Goal: Transaction & Acquisition: Purchase product/service

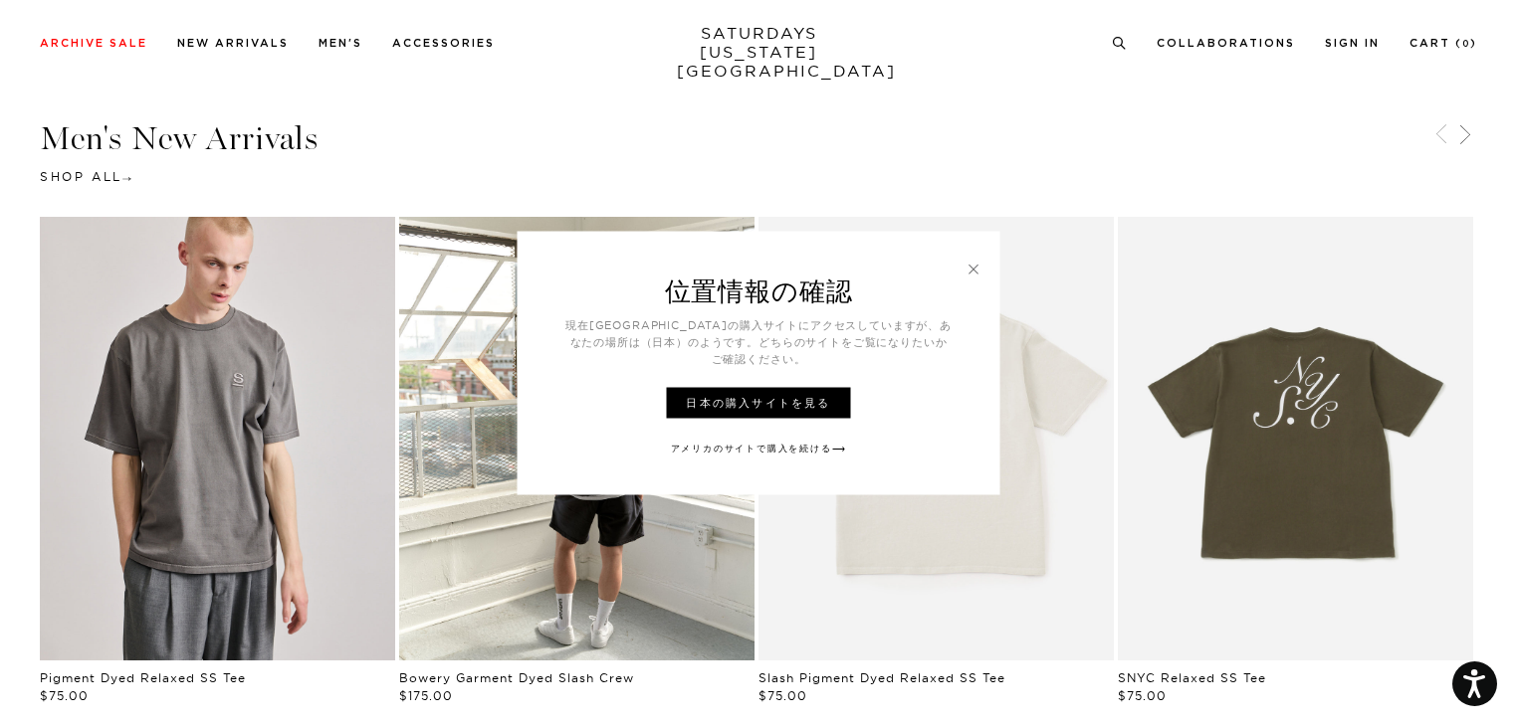
scroll to position [995, 0]
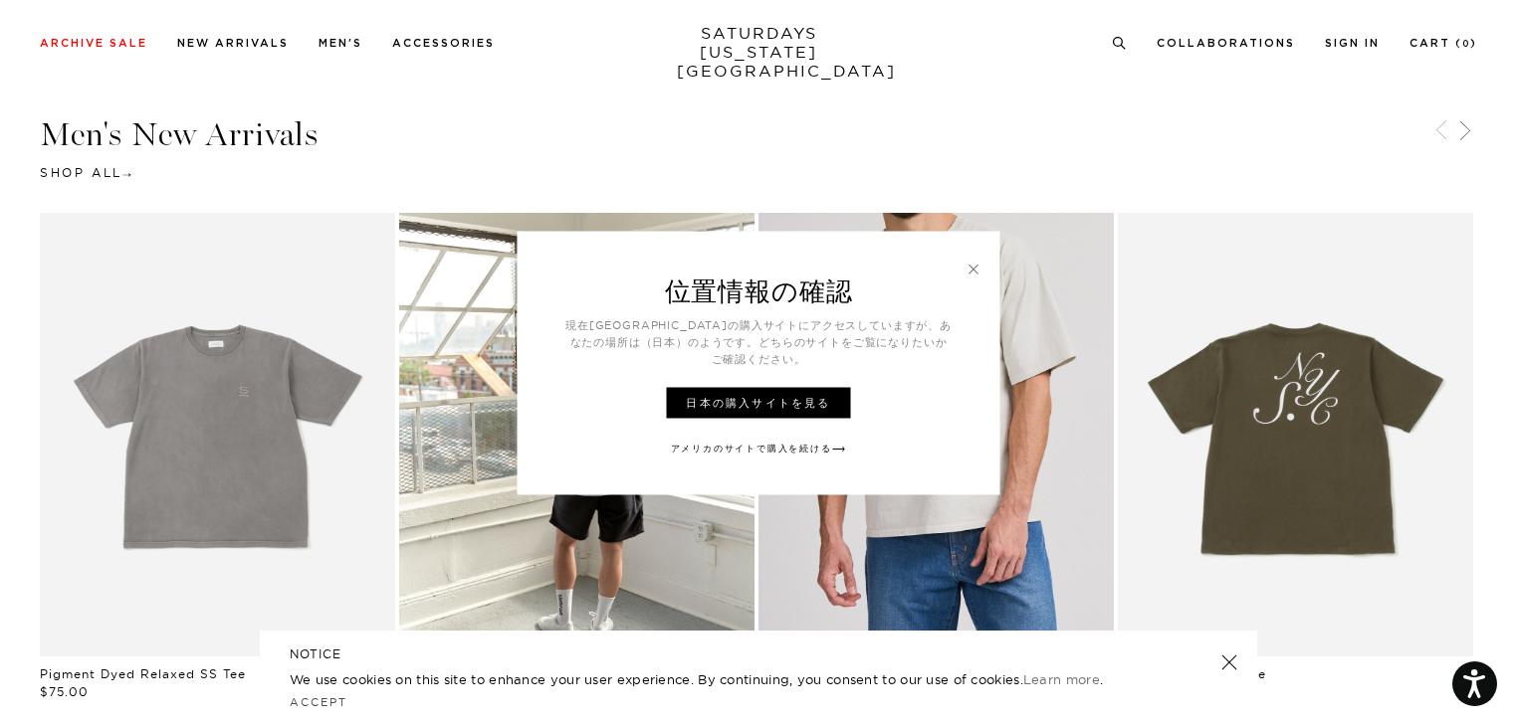
click at [971, 276] on link at bounding box center [973, 269] width 18 height 18
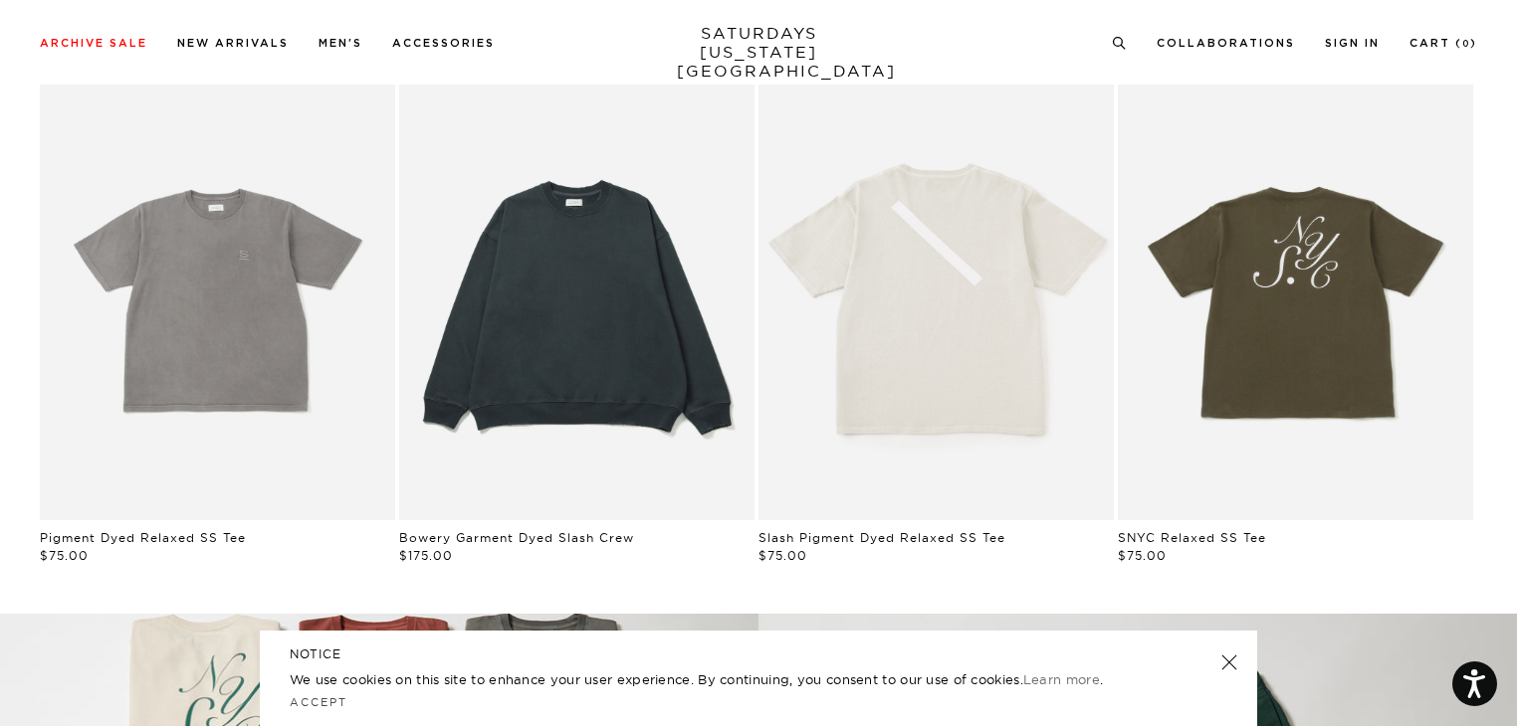
scroll to position [1194, 0]
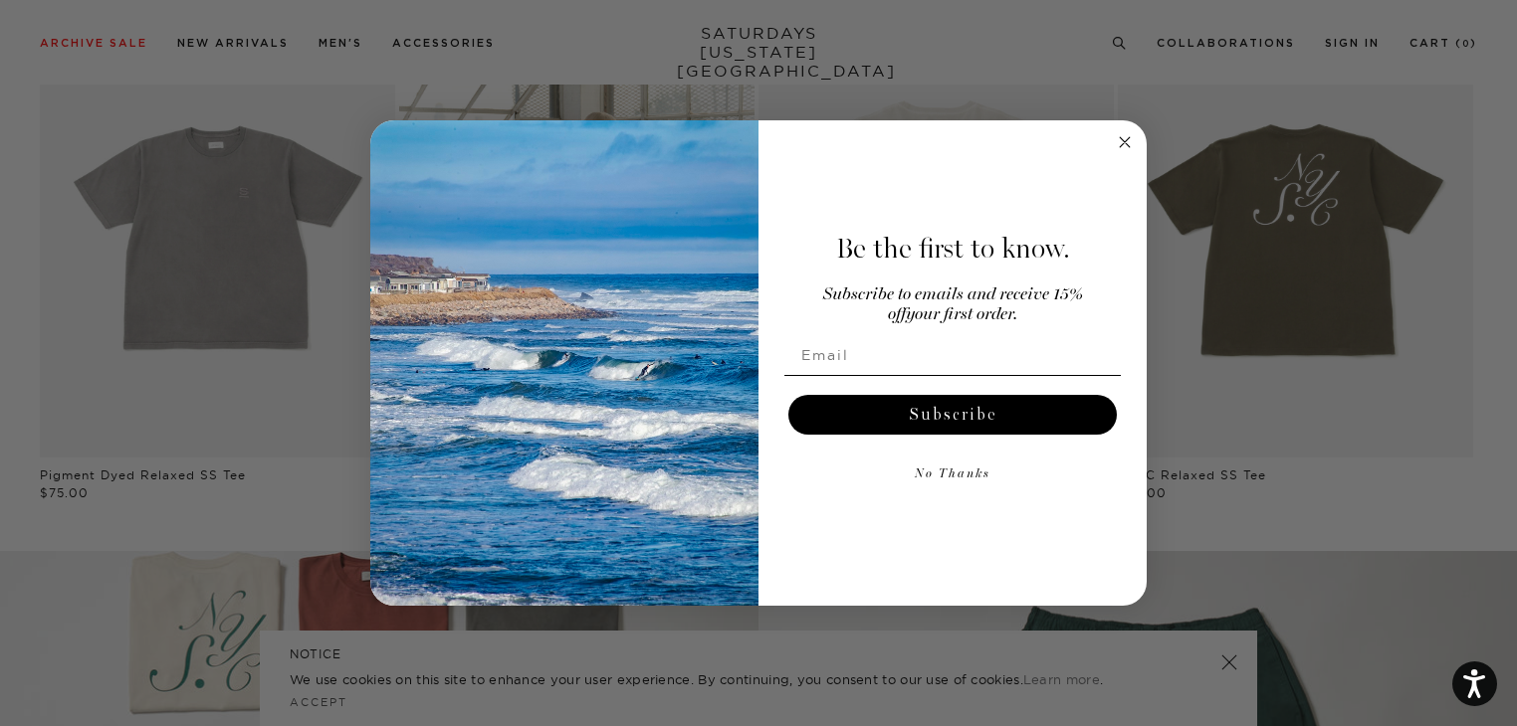
click at [1133, 140] on circle "Close dialog" at bounding box center [1125, 142] width 23 height 23
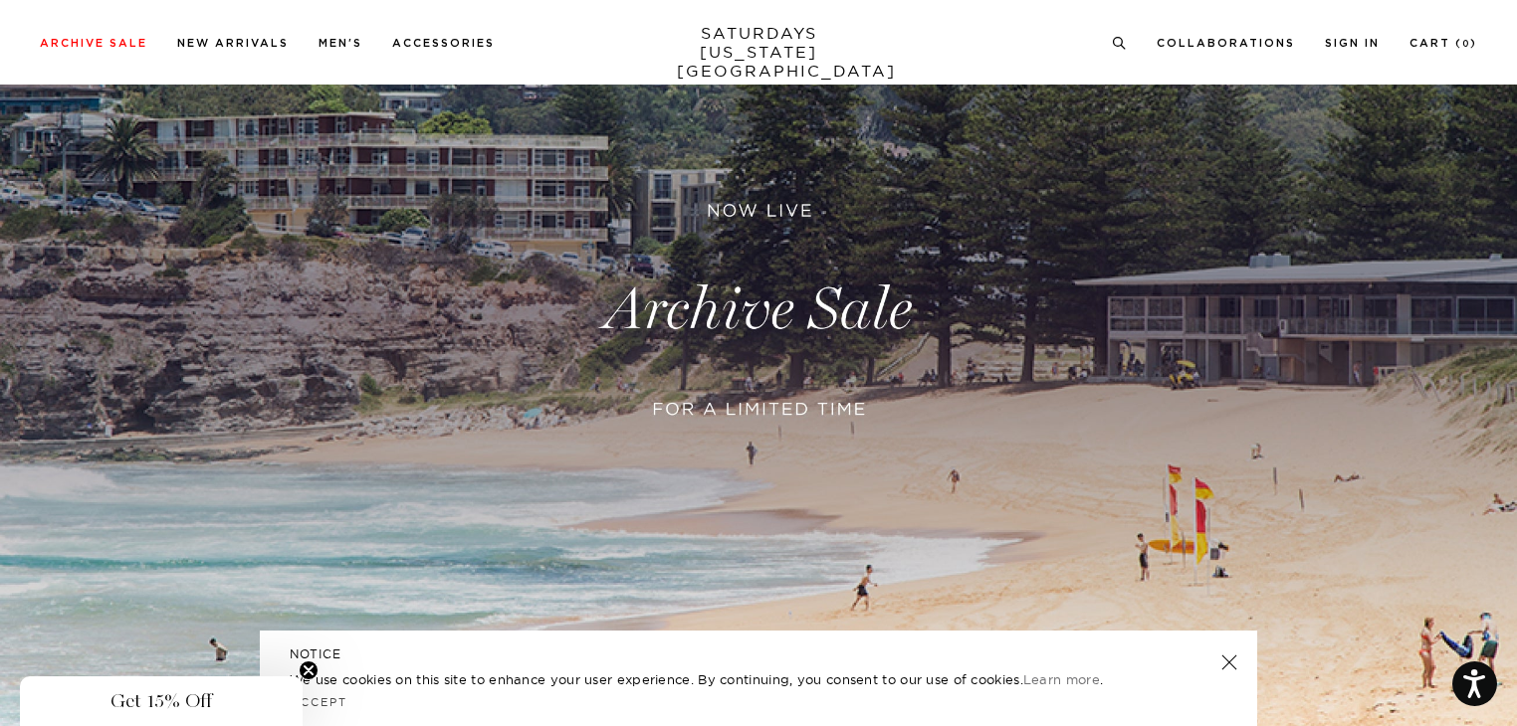
scroll to position [0, 0]
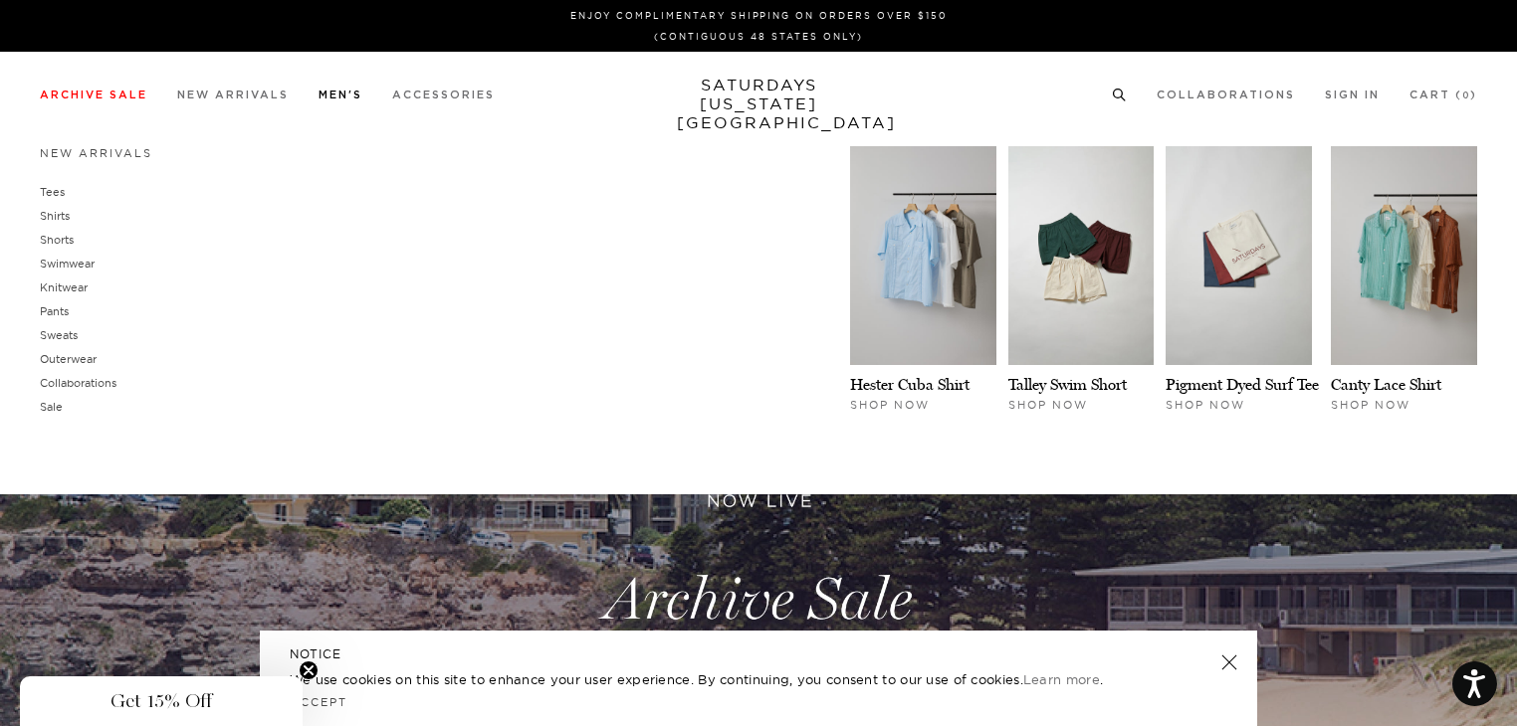
click at [349, 97] on link "Men's" at bounding box center [340, 95] width 44 height 11
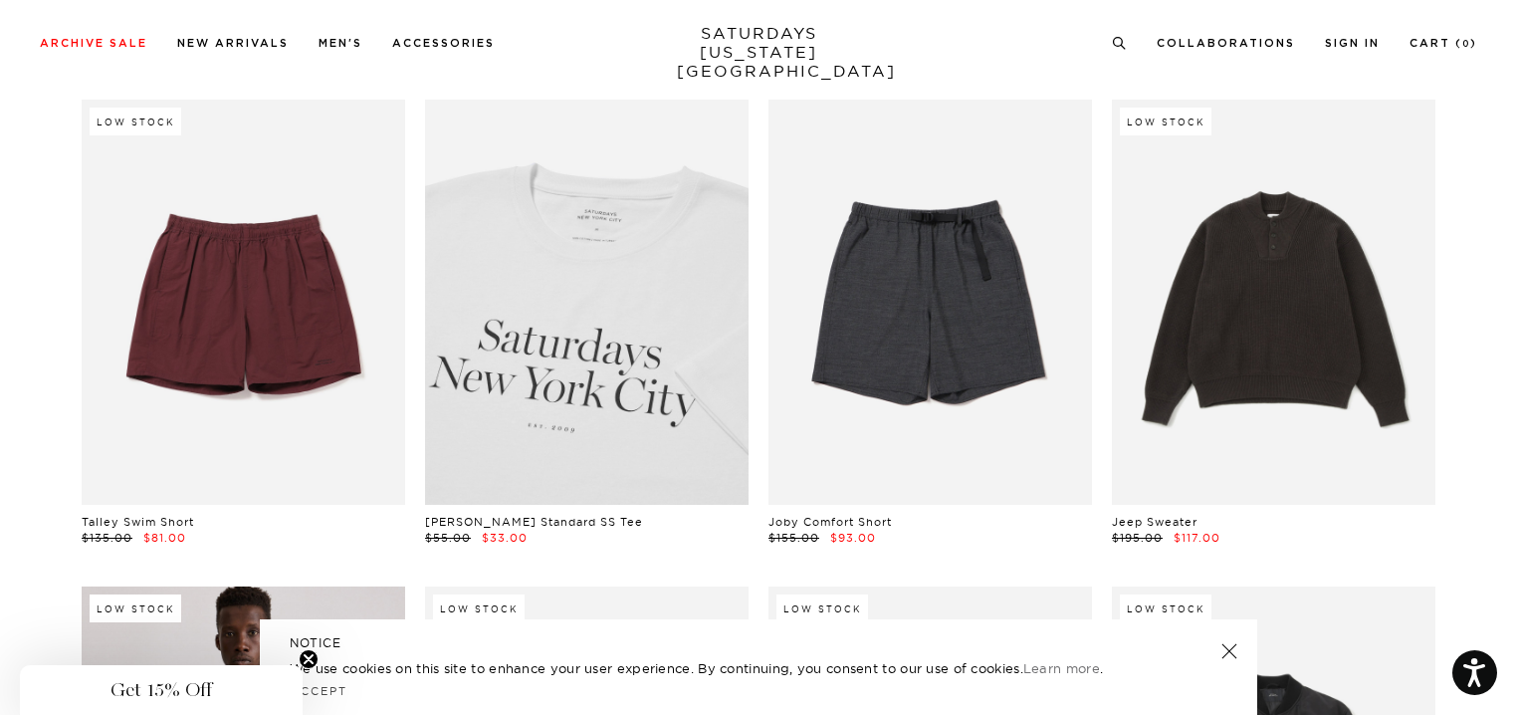
scroll to position [4478, 0]
click at [620, 410] on link at bounding box center [586, 302] width 323 height 404
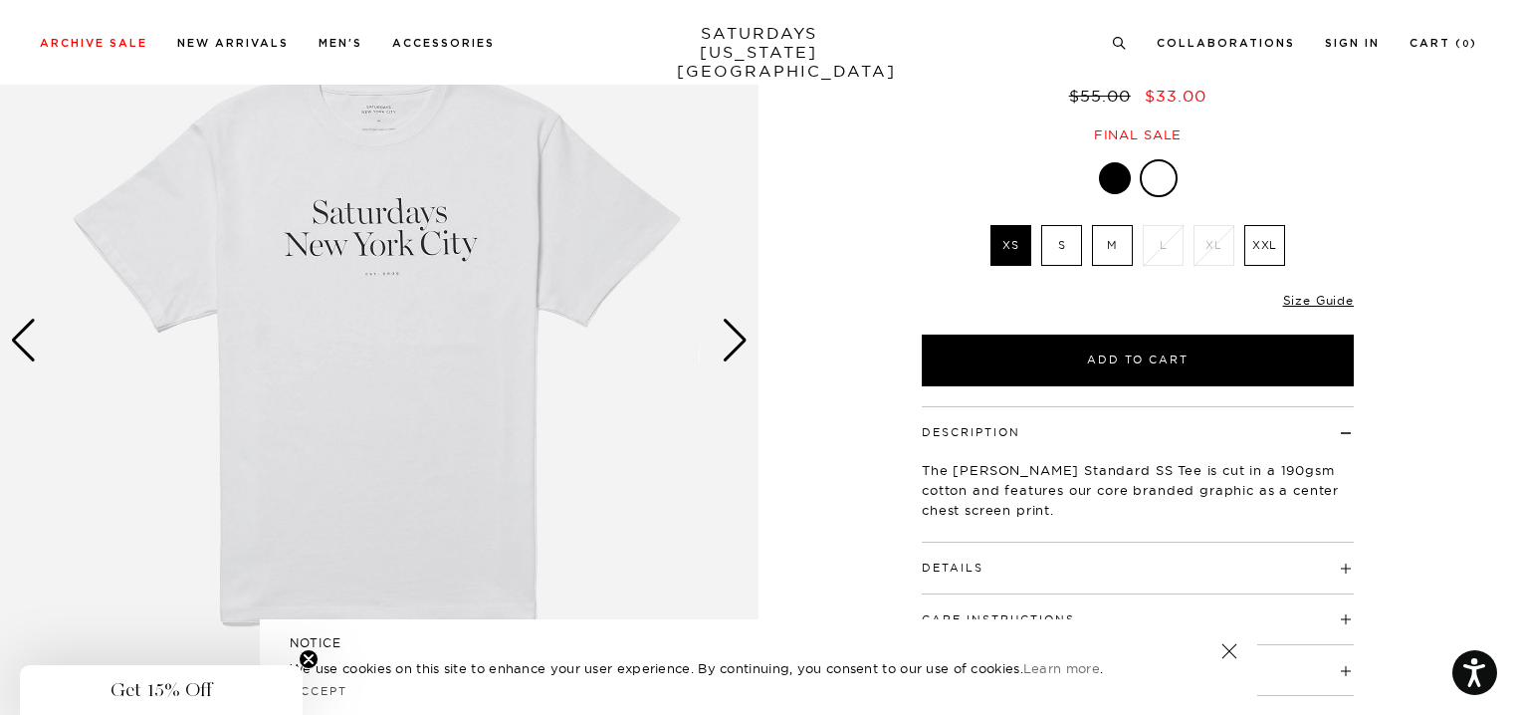
scroll to position [199, 0]
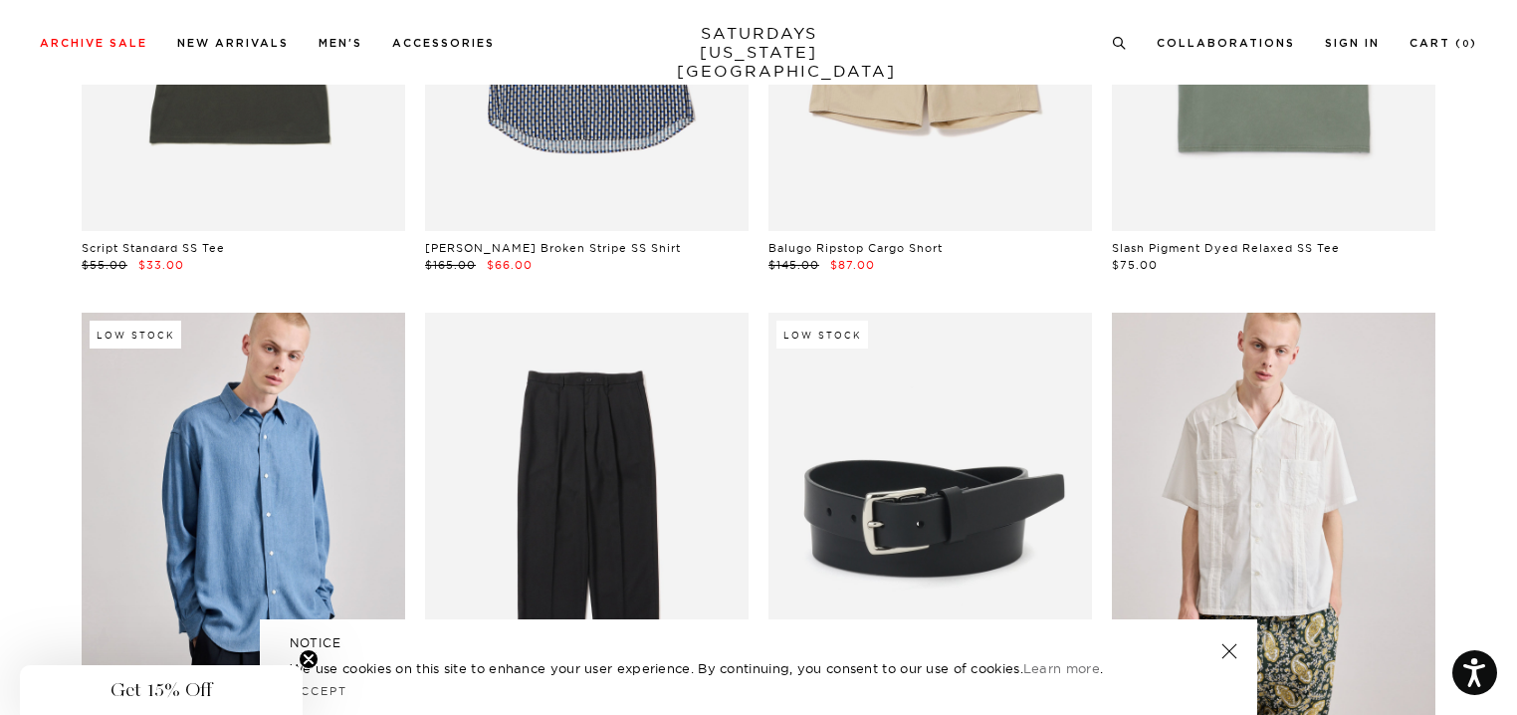
scroll to position [7663, 0]
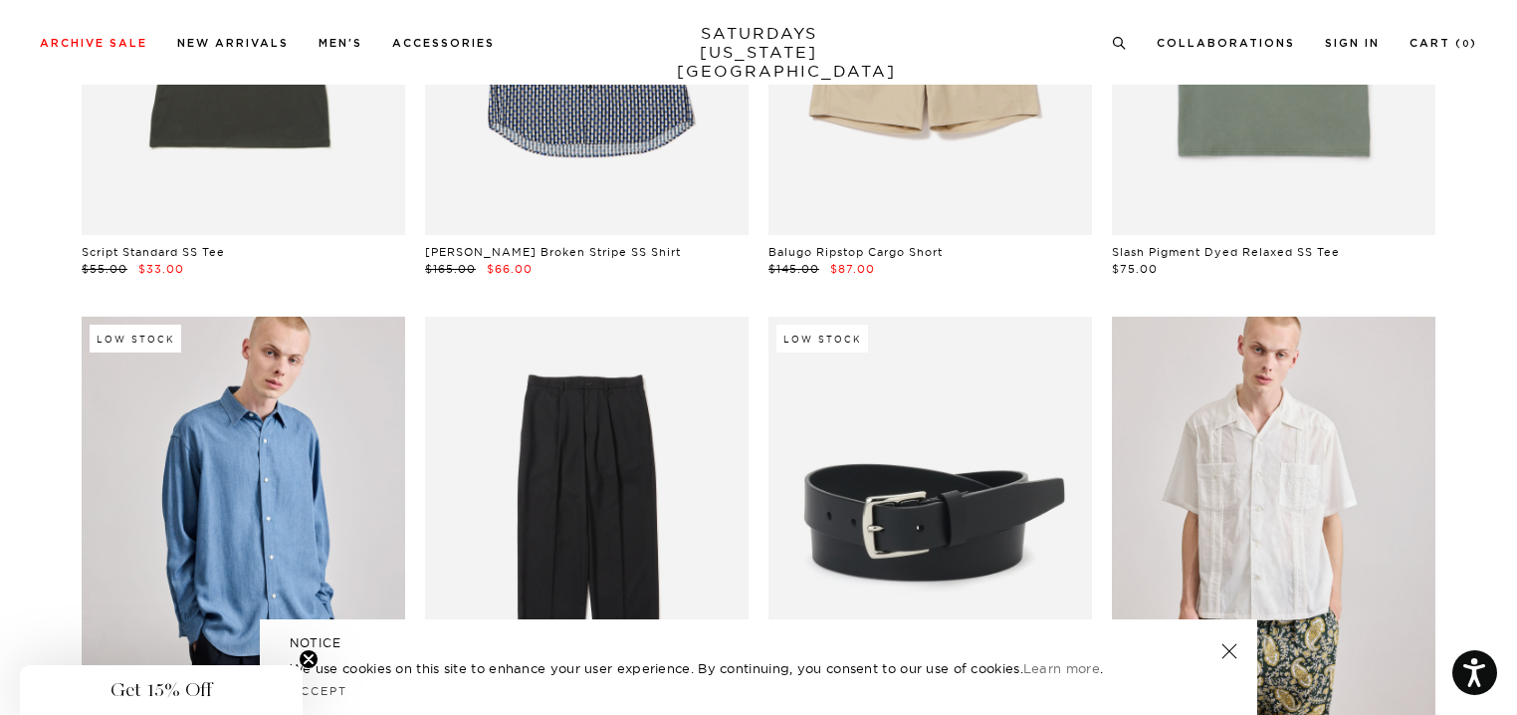
click at [867, 451] on link at bounding box center [929, 518] width 323 height 404
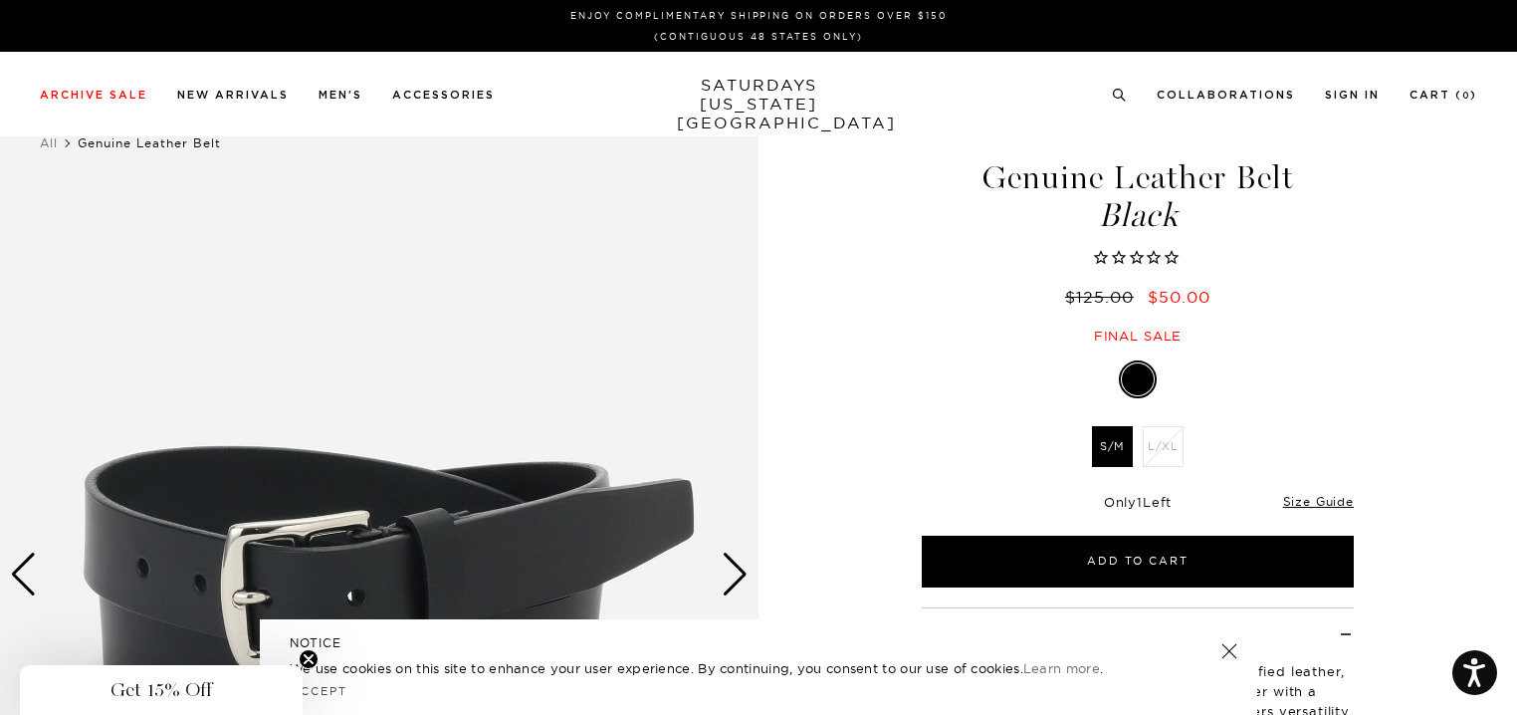
click at [740, 580] on div "Next slide" at bounding box center [735, 574] width 27 height 44
click at [741, 579] on div "Next slide" at bounding box center [735, 574] width 27 height 44
click at [741, 569] on div "Next slide" at bounding box center [735, 574] width 27 height 44
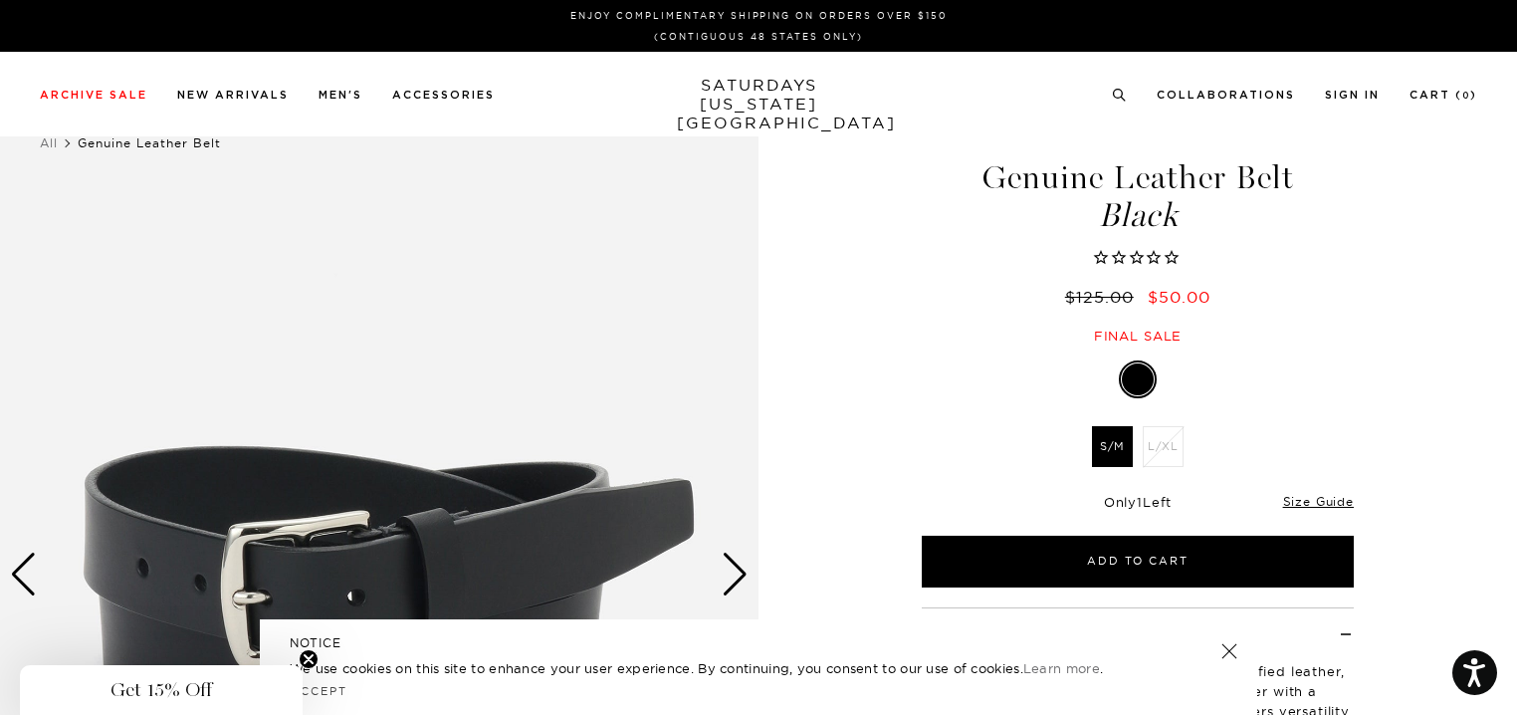
click at [741, 568] on div "Next slide" at bounding box center [735, 574] width 27 height 44
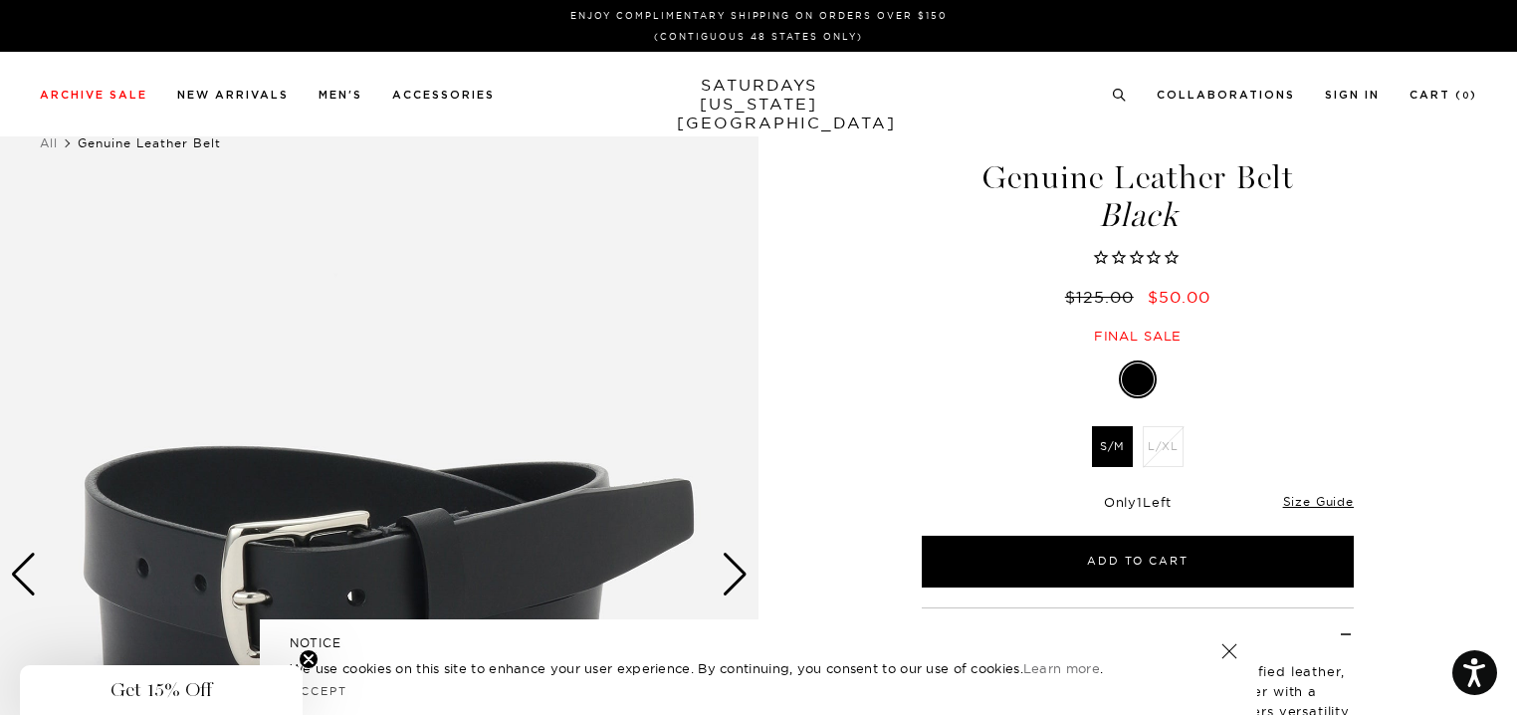
click at [741, 568] on div "Next slide" at bounding box center [735, 574] width 27 height 44
click at [742, 567] on div "Next slide" at bounding box center [735, 574] width 27 height 44
click at [742, 566] on div "Next slide" at bounding box center [735, 574] width 27 height 44
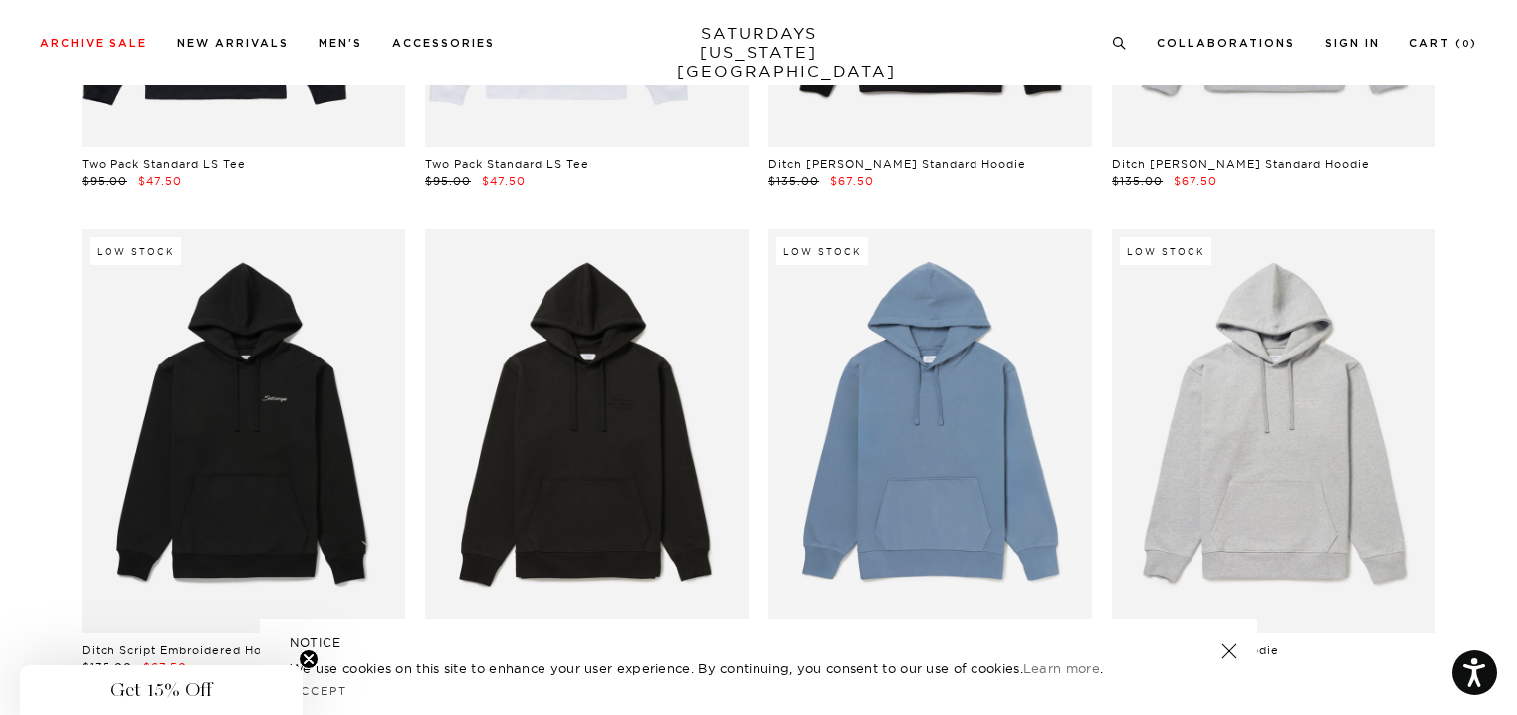
scroll to position [15226, 0]
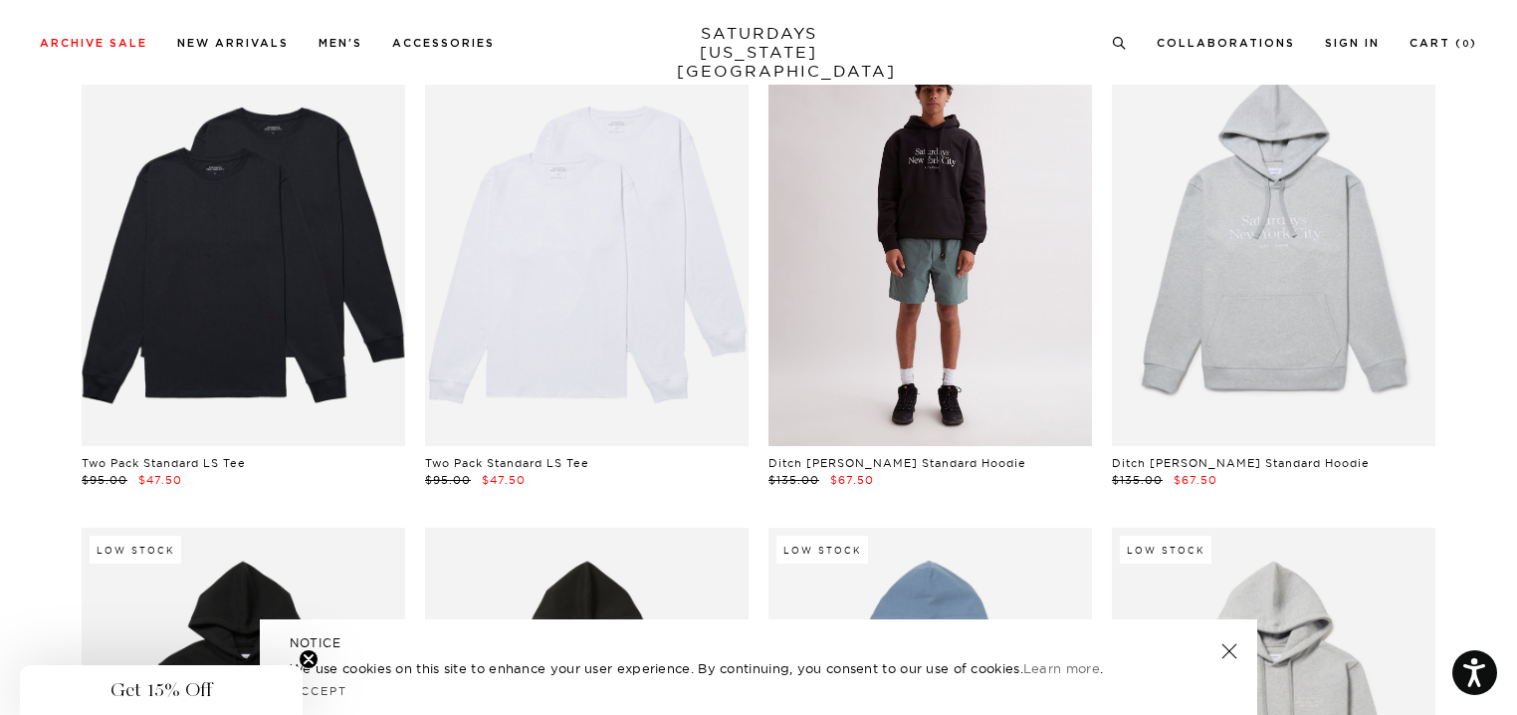
click at [907, 234] on link at bounding box center [929, 244] width 323 height 404
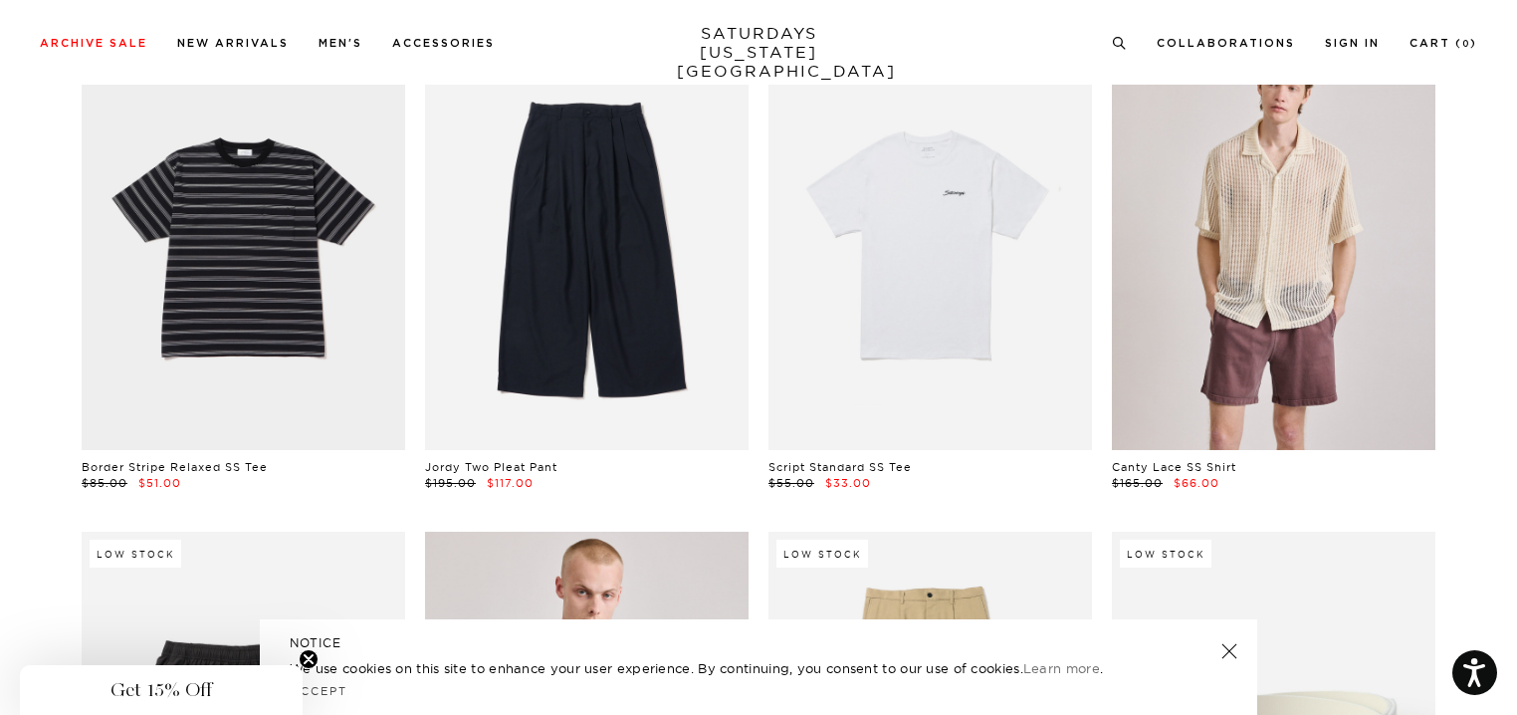
scroll to position [5741, 0]
